Goal: Obtain resource: Obtain resource

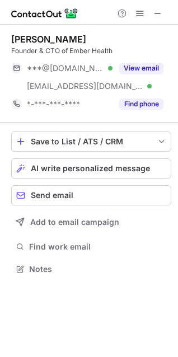
scroll to position [260, 178]
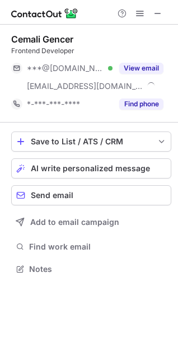
scroll to position [260, 178]
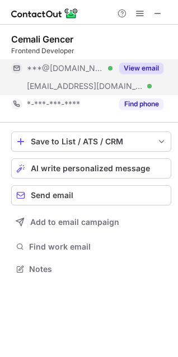
click at [158, 65] on button "View email" at bounding box center [141, 68] width 44 height 11
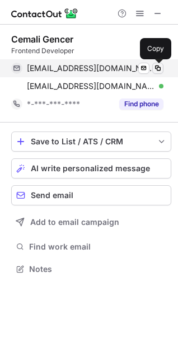
click at [156, 73] on button at bounding box center [157, 68] width 11 height 11
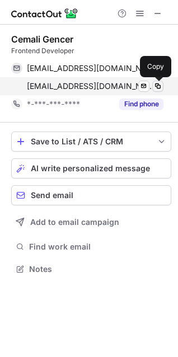
click at [155, 88] on span at bounding box center [157, 86] width 9 height 9
click at [154, 84] on span at bounding box center [157, 86] width 9 height 9
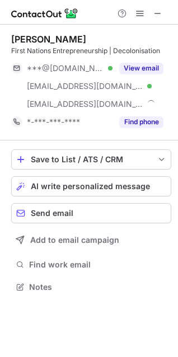
scroll to position [278, 178]
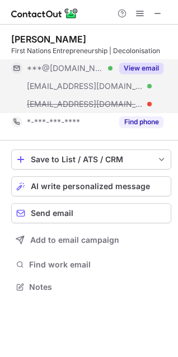
click at [159, 64] on button "View email" at bounding box center [141, 68] width 44 height 11
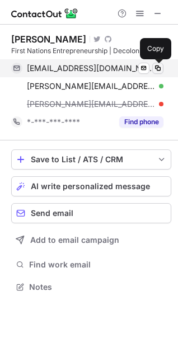
click at [155, 65] on span at bounding box center [157, 68] width 9 height 9
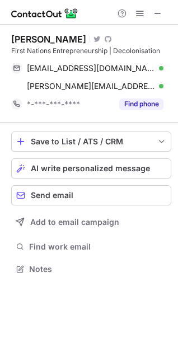
scroll to position [260, 178]
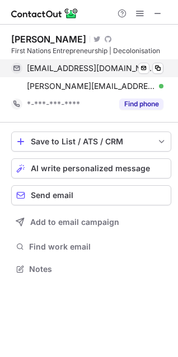
click at [163, 68] on div "deanfoley03@hotmail.com Verified Send email Copy" at bounding box center [87, 68] width 152 height 18
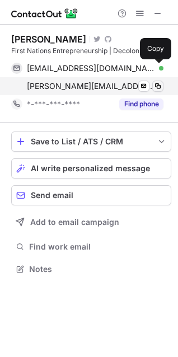
click at [160, 88] on span at bounding box center [157, 86] width 9 height 9
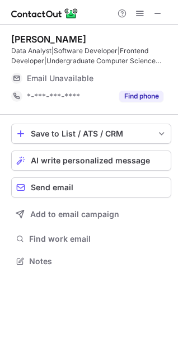
scroll to position [253, 178]
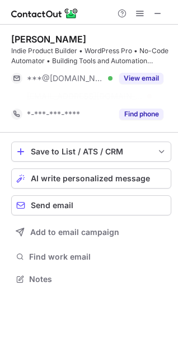
scroll to position [253, 178]
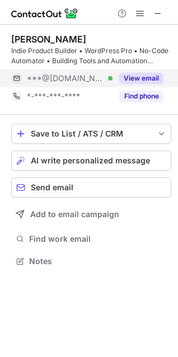
click at [150, 73] on button "View email" at bounding box center [141, 78] width 44 height 11
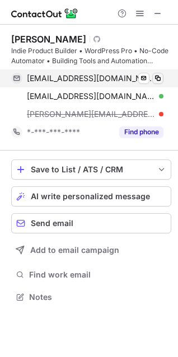
scroll to position [288, 178]
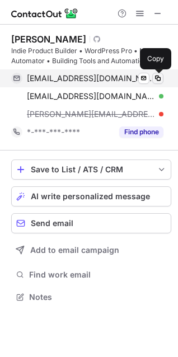
click at [153, 76] on span at bounding box center [157, 78] width 9 height 9
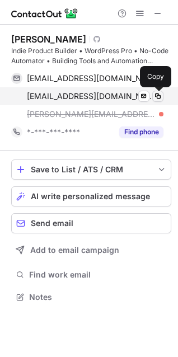
click at [156, 98] on span at bounding box center [157, 96] width 9 height 9
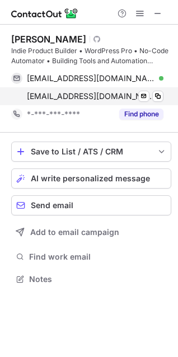
scroll to position [270, 178]
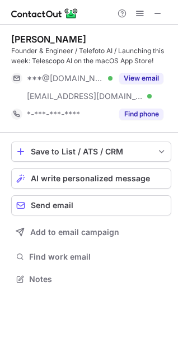
scroll to position [270, 178]
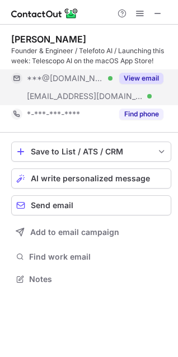
click at [136, 81] on button "View email" at bounding box center [141, 78] width 44 height 11
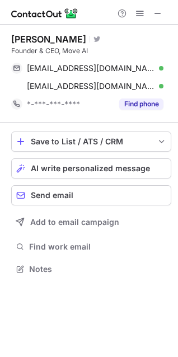
scroll to position [260, 178]
